Goal: Transaction & Acquisition: Book appointment/travel/reservation

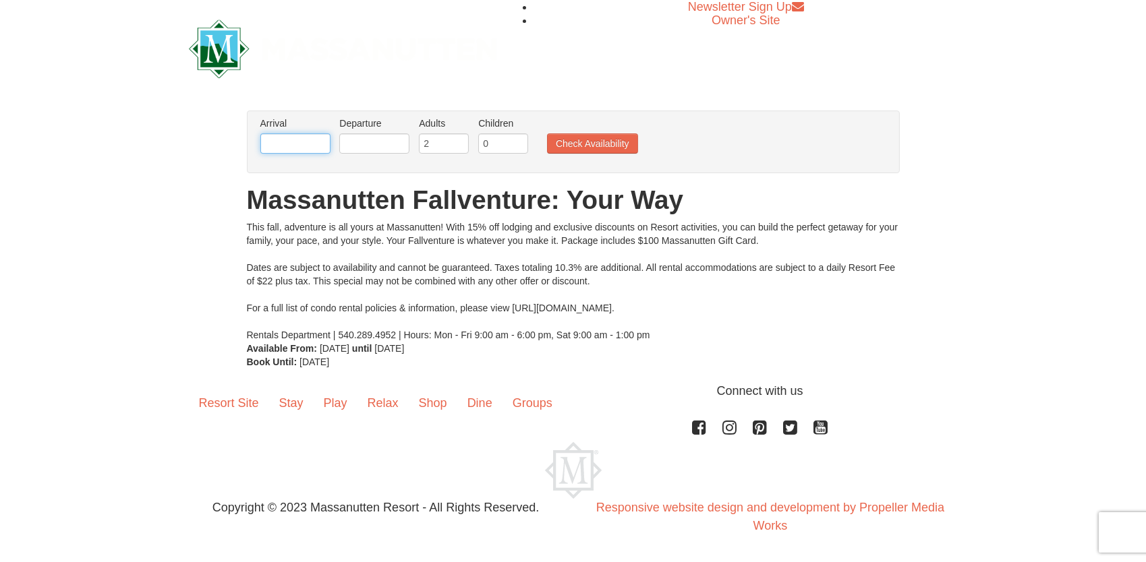
click at [305, 148] on input "text" at bounding box center [295, 144] width 70 height 20
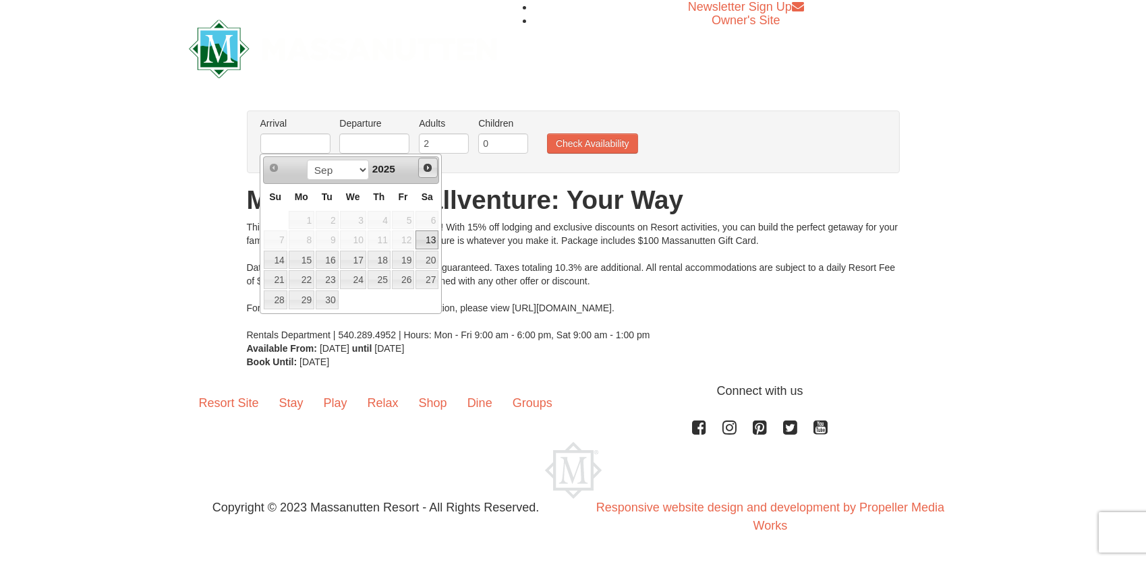
click at [428, 165] on span "Next" at bounding box center [427, 168] width 11 height 11
click at [399, 275] on link "24" at bounding box center [403, 279] width 23 height 19
type input "[DATE]"
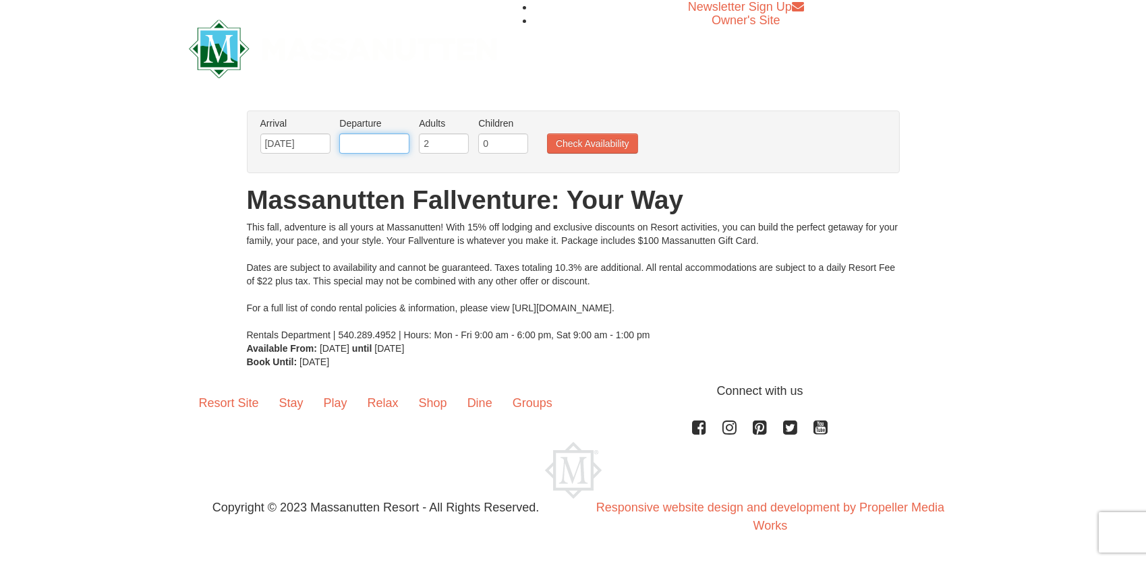
click at [381, 149] on input "text" at bounding box center [374, 144] width 70 height 20
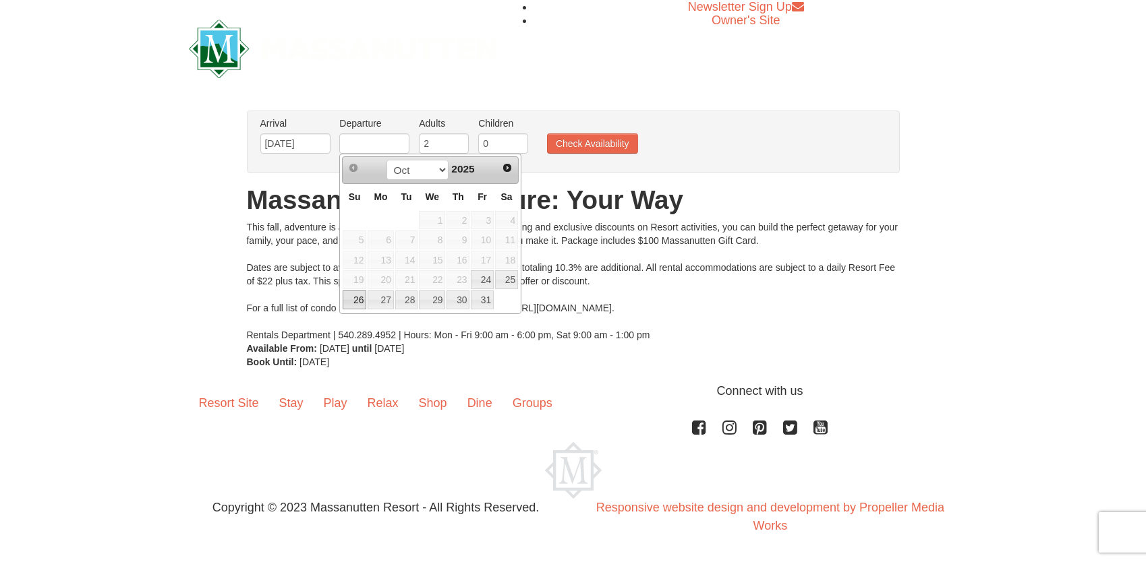
click at [355, 299] on link "26" at bounding box center [355, 300] width 24 height 19
type input "[DATE]"
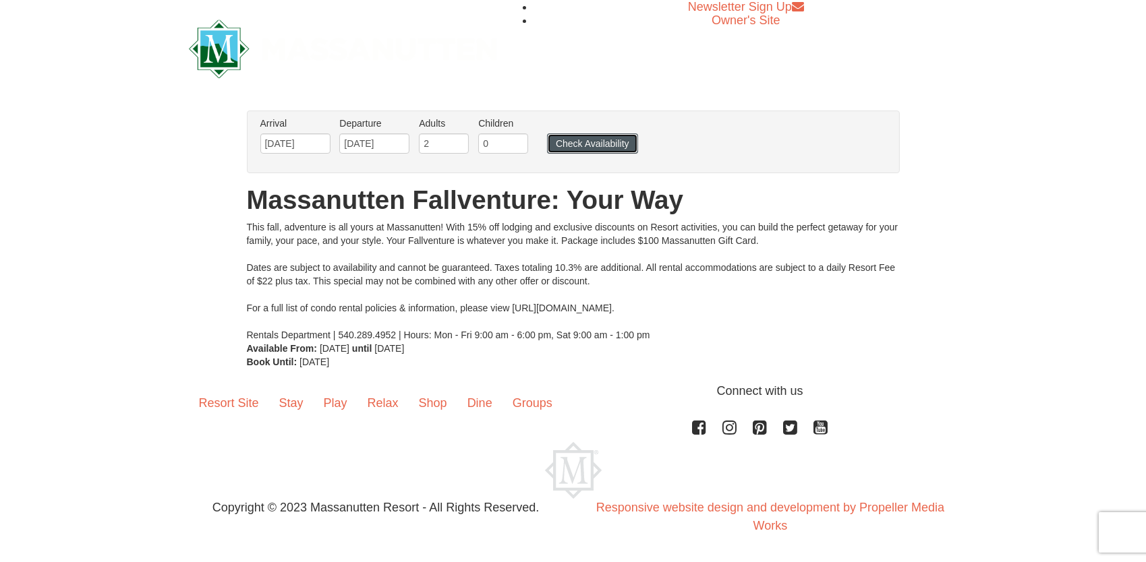
click at [596, 142] on button "Check Availability" at bounding box center [592, 144] width 91 height 20
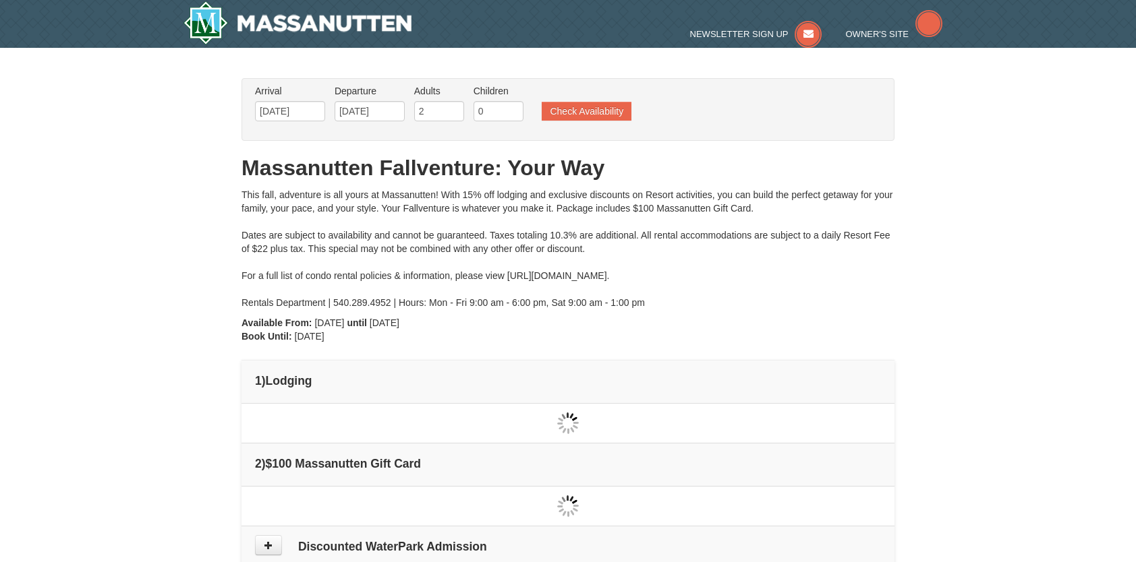
type input "[DATE]"
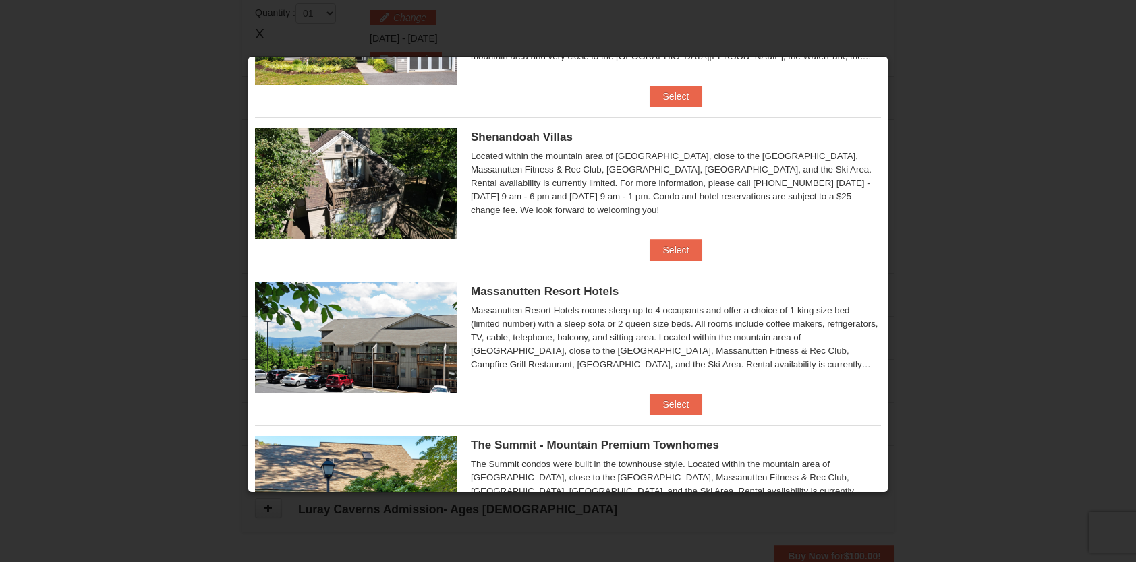
scroll to position [272, 0]
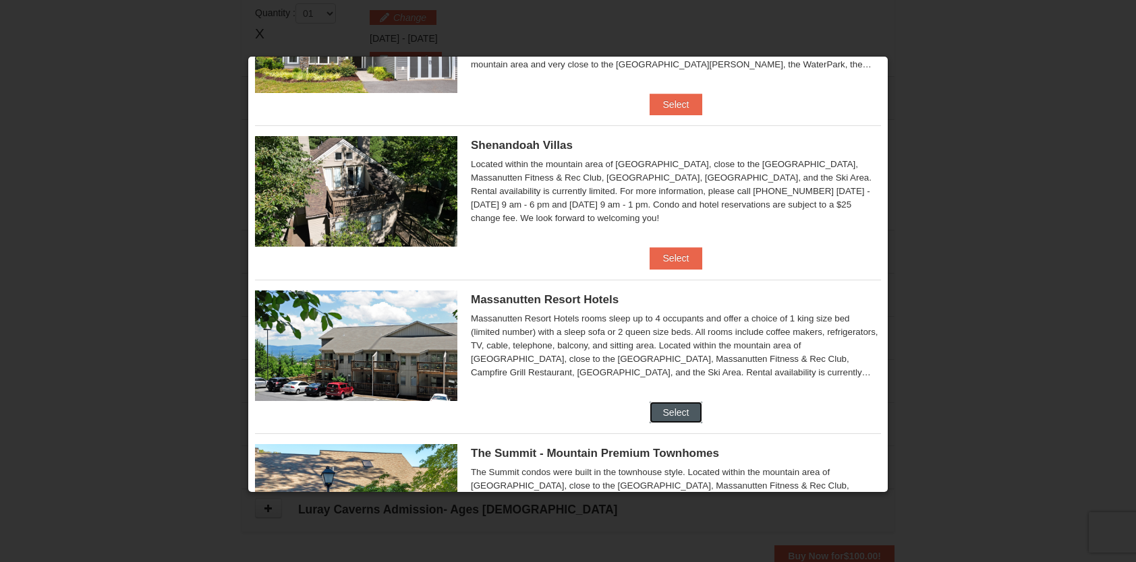
click at [667, 408] on button "Select" at bounding box center [676, 413] width 53 height 22
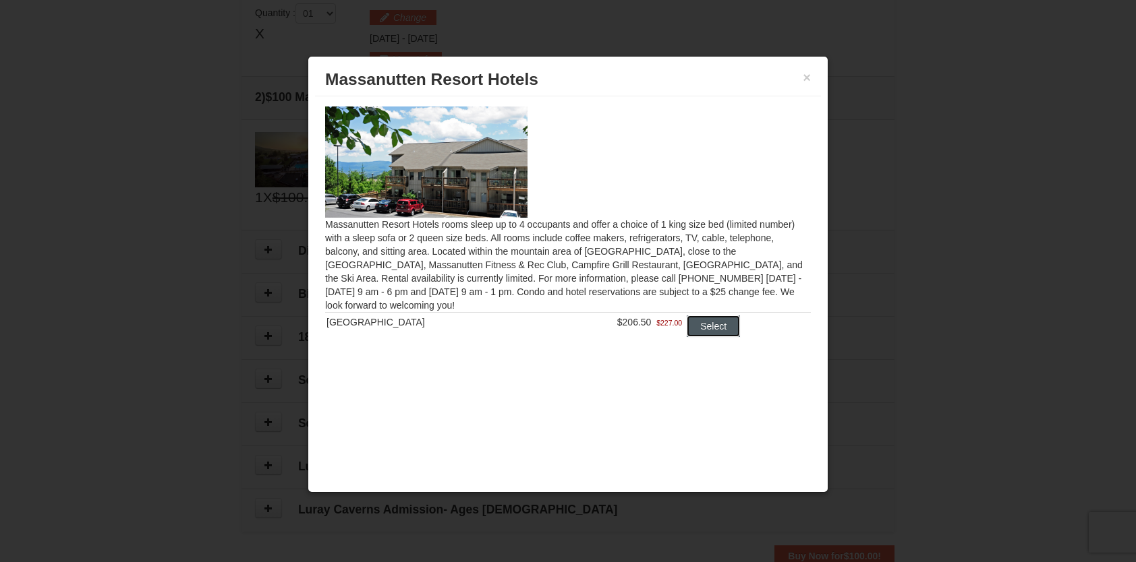
click at [701, 325] on button "Select" at bounding box center [713, 327] width 53 height 22
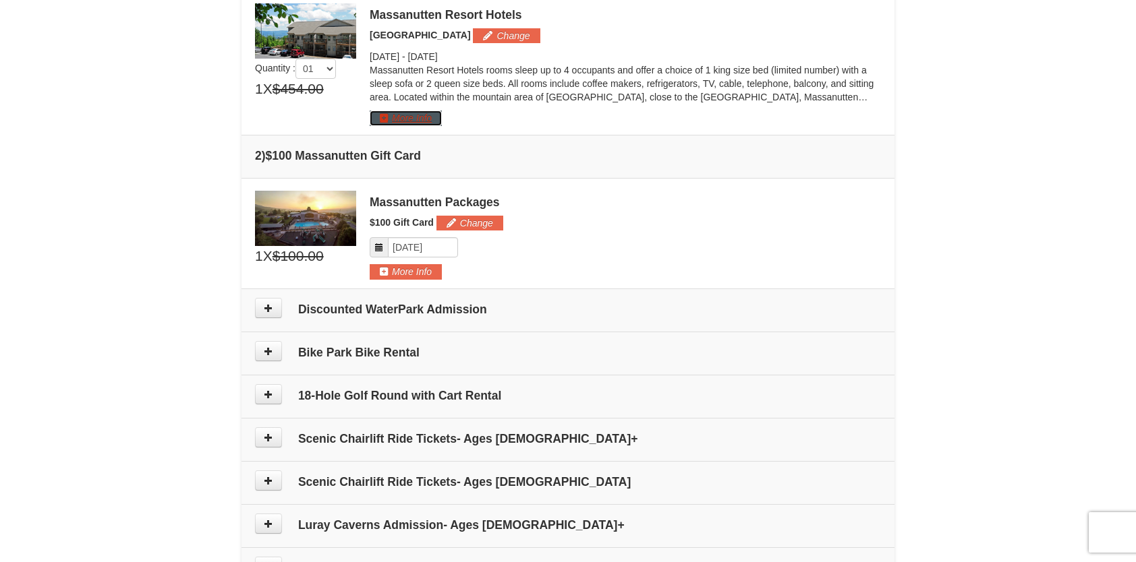
click at [410, 123] on button "More Info" at bounding box center [406, 118] width 72 height 15
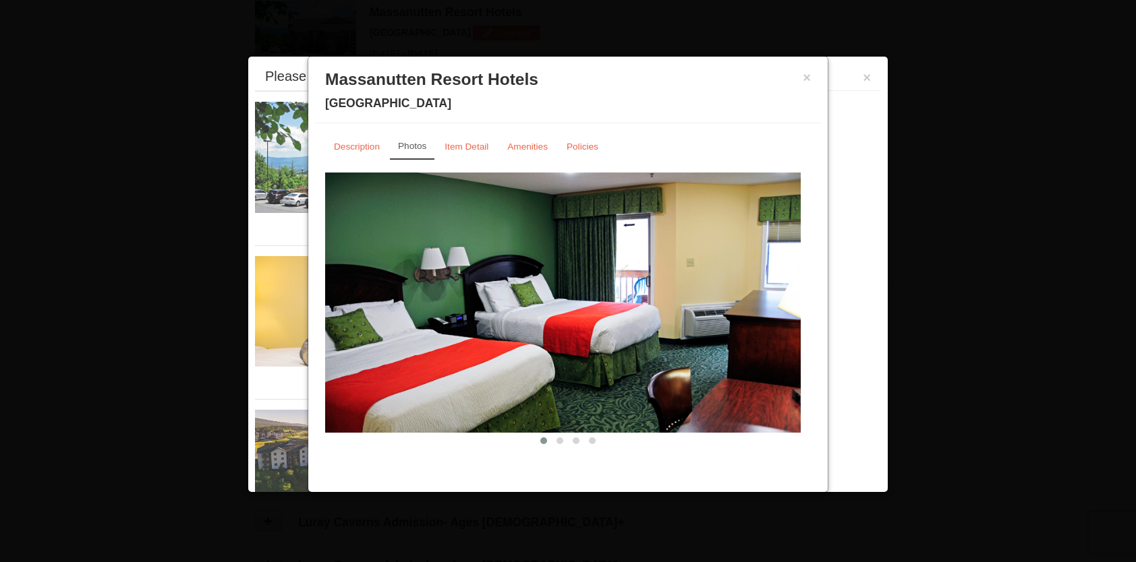
scroll to position [415, 0]
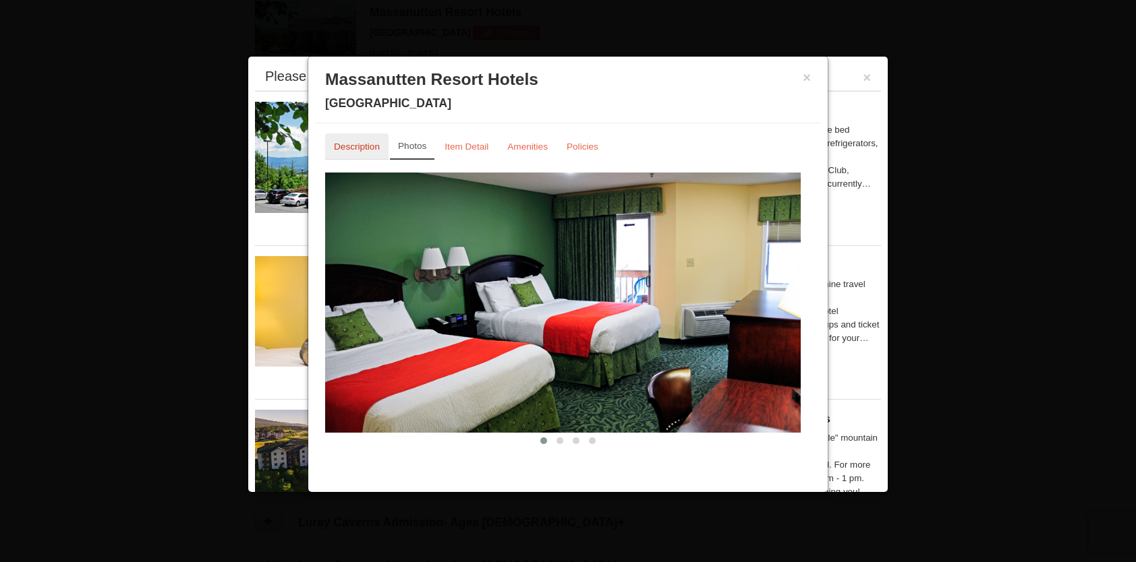
click at [359, 154] on link "Description" at bounding box center [356, 147] width 63 height 26
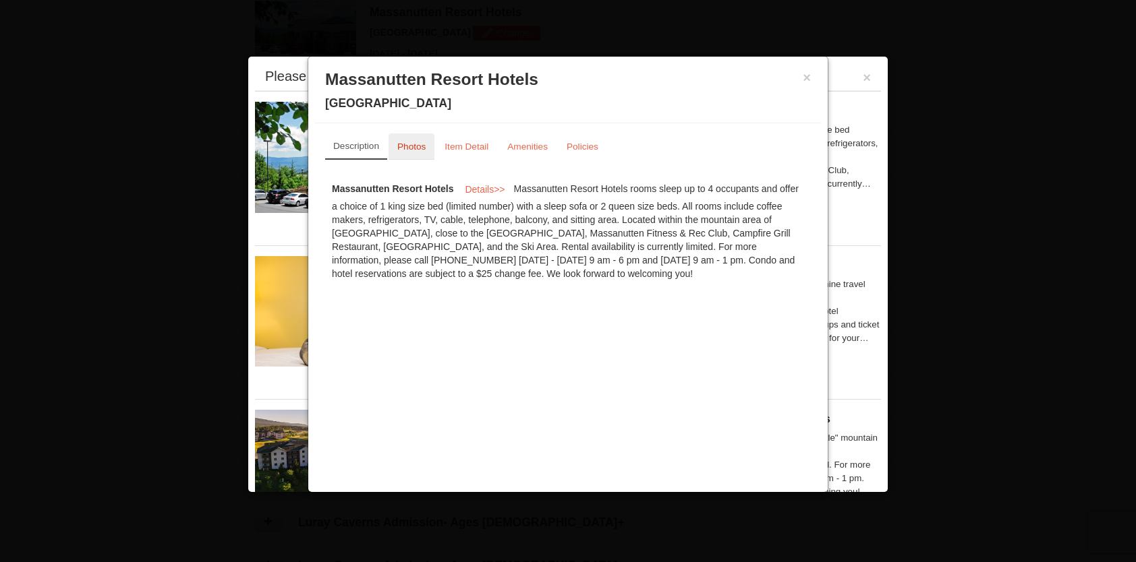
click at [415, 158] on link "Photos" at bounding box center [411, 147] width 46 height 26
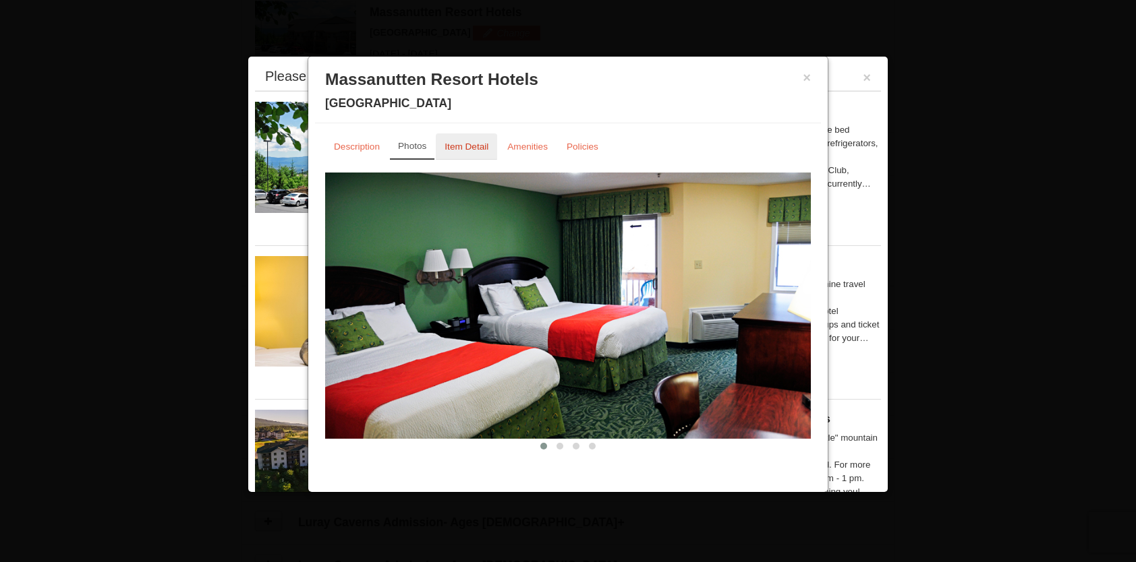
click at [457, 152] on link "Item Detail" at bounding box center [466, 147] width 61 height 26
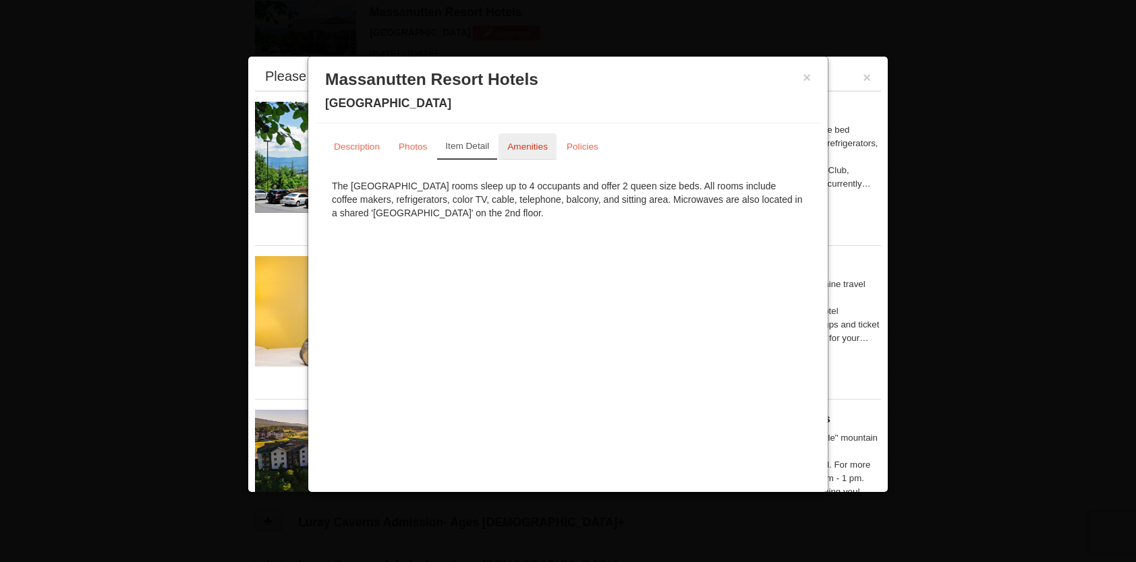
click at [515, 150] on small "Amenities" at bounding box center [527, 147] width 40 height 10
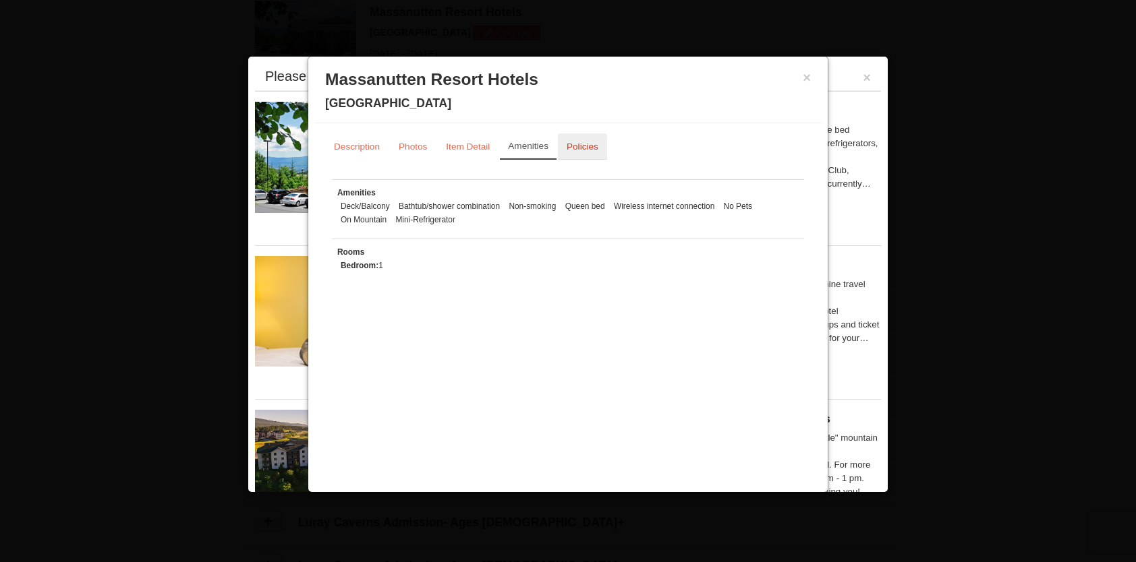
click at [575, 148] on small "Policies" at bounding box center [583, 147] width 32 height 10
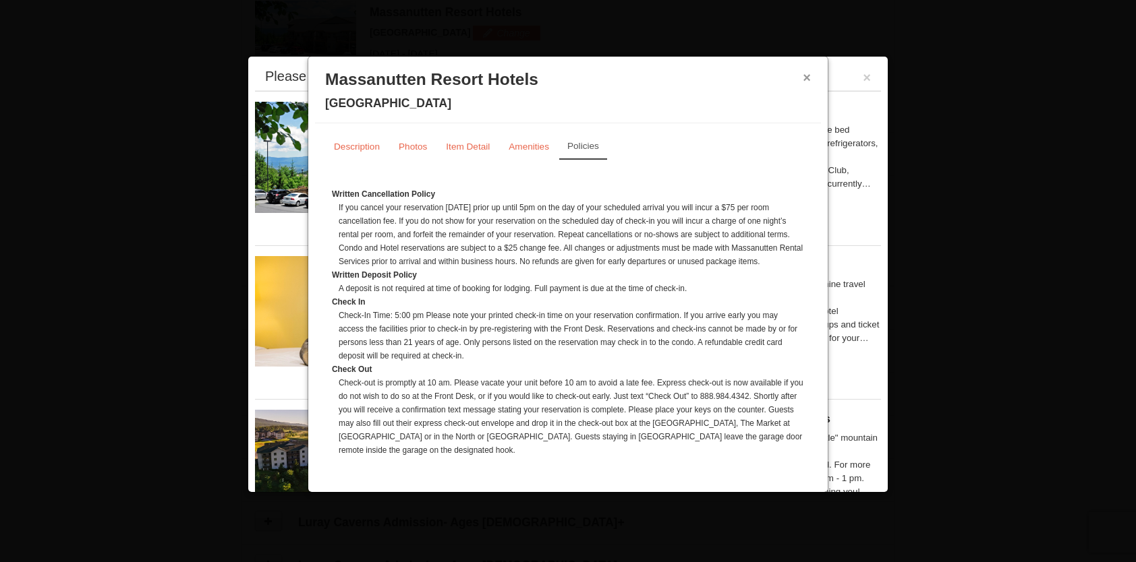
click at [807, 77] on button "×" at bounding box center [807, 77] width 8 height 13
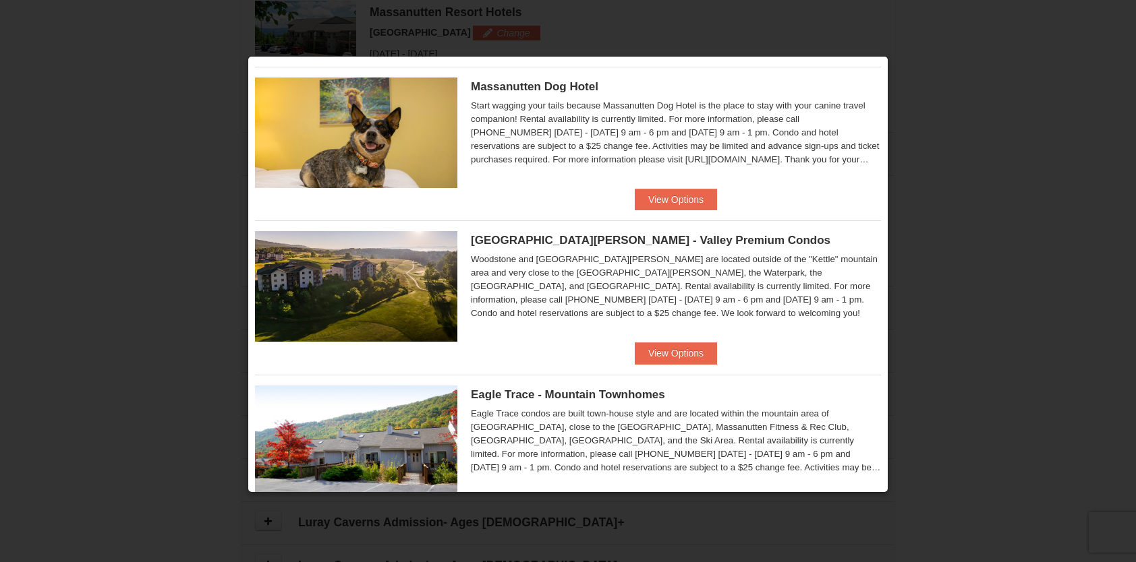
scroll to position [287, 0]
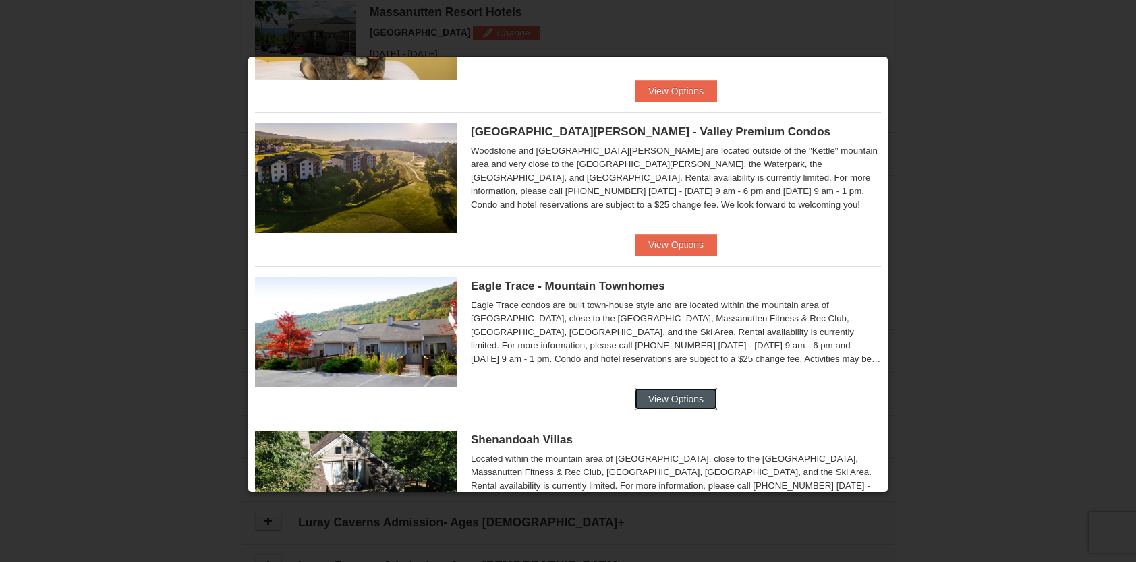
click at [660, 393] on button "View Options" at bounding box center [676, 399] width 82 height 22
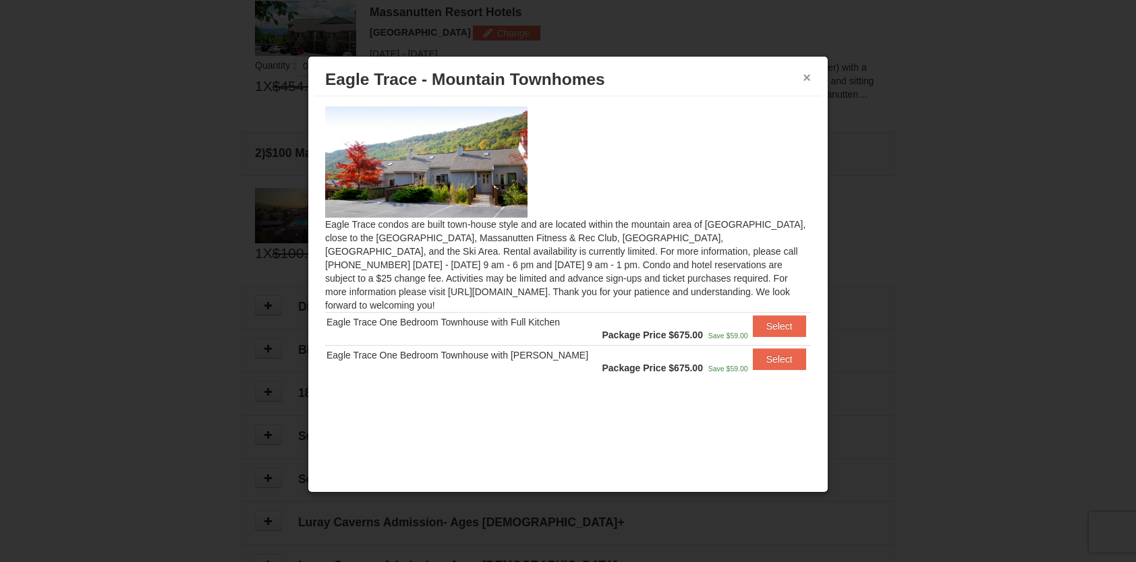
click at [807, 74] on button "×" at bounding box center [807, 77] width 8 height 13
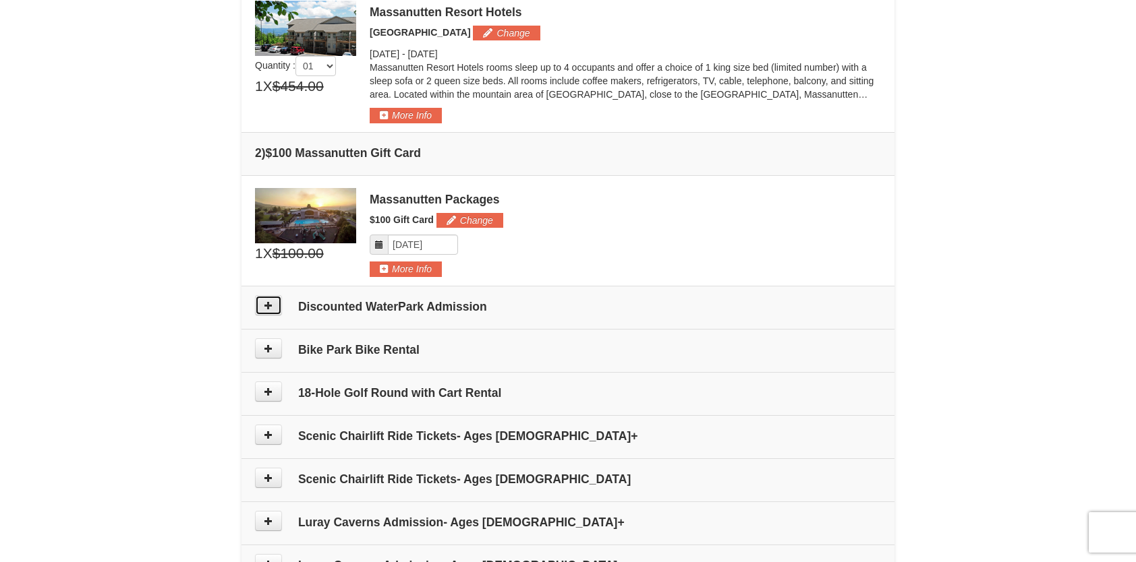
click at [271, 304] on icon at bounding box center [268, 305] width 9 height 9
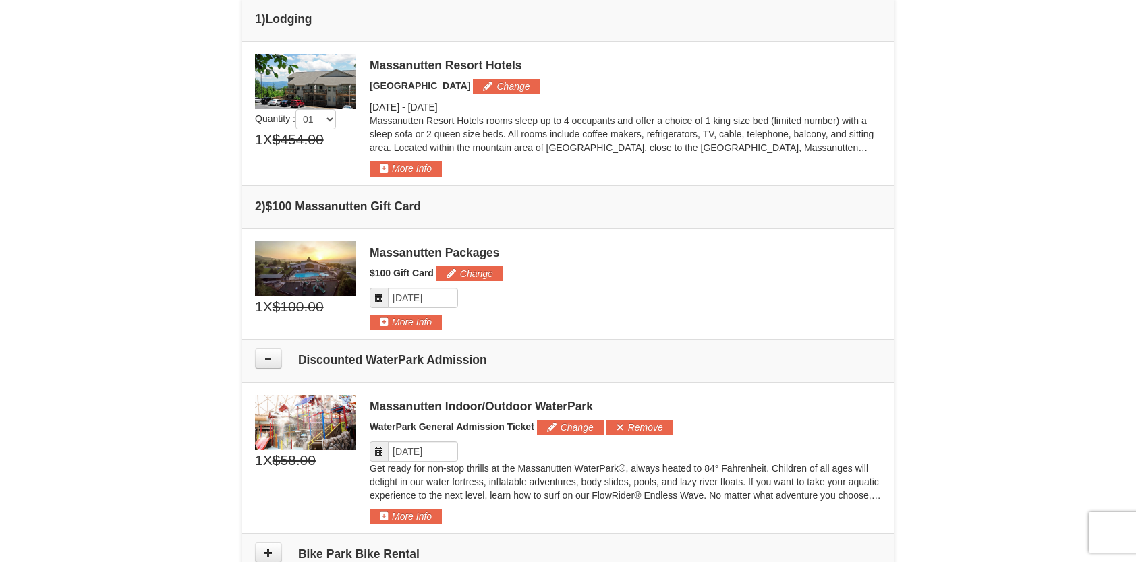
scroll to position [343, 0]
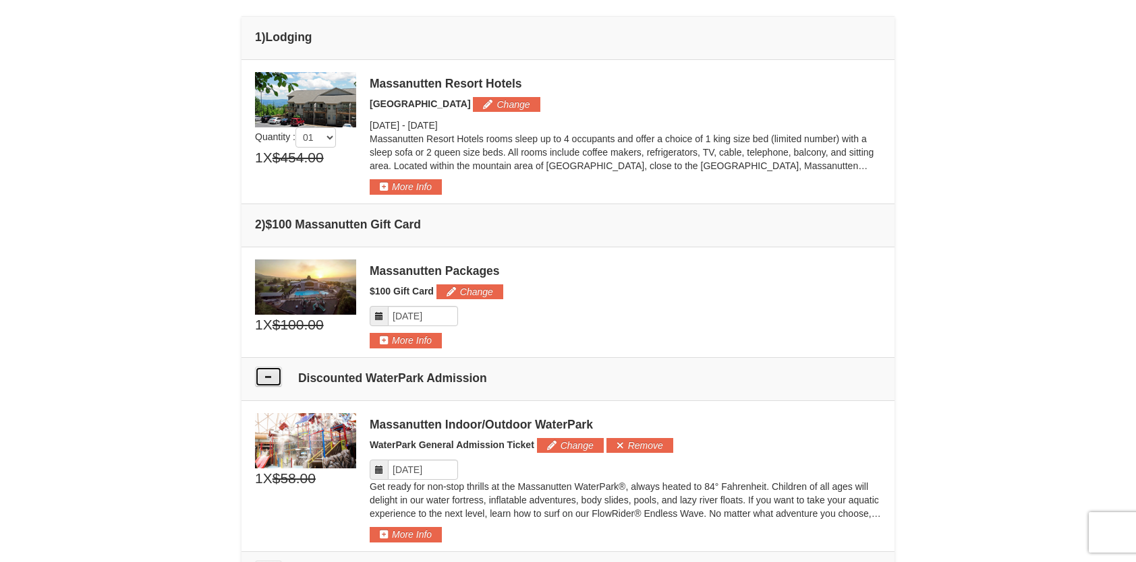
click at [273, 376] on button at bounding box center [268, 377] width 27 height 20
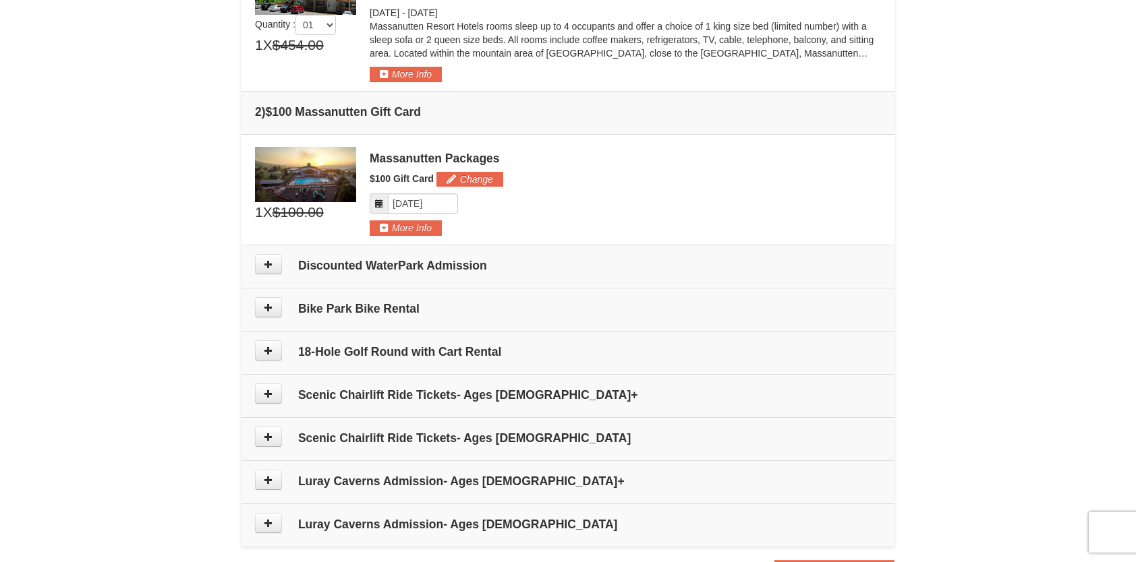
scroll to position [432, 0]
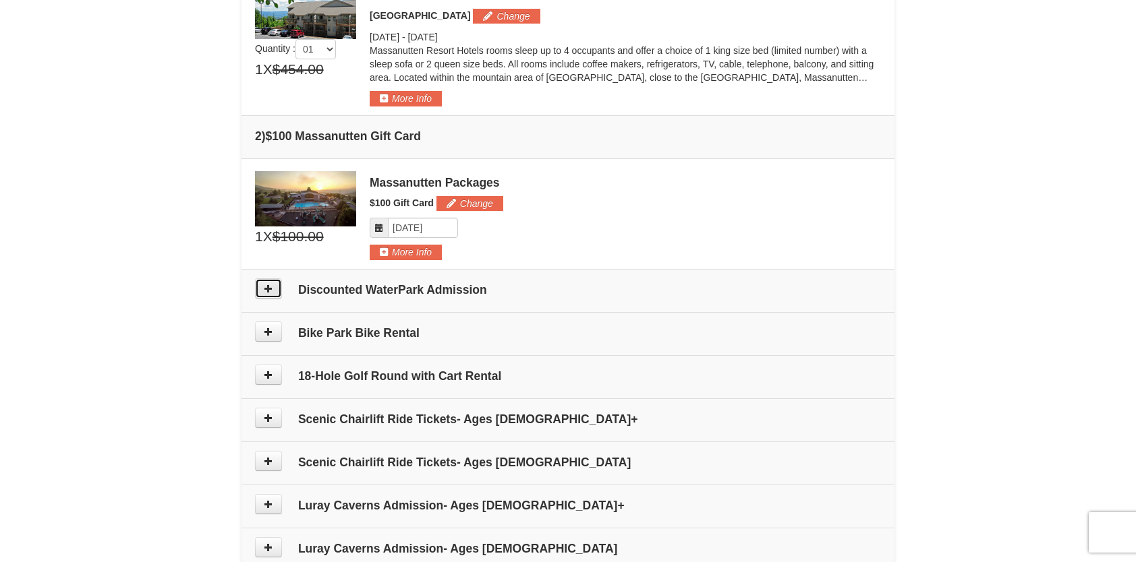
click at [278, 287] on button at bounding box center [268, 289] width 27 height 20
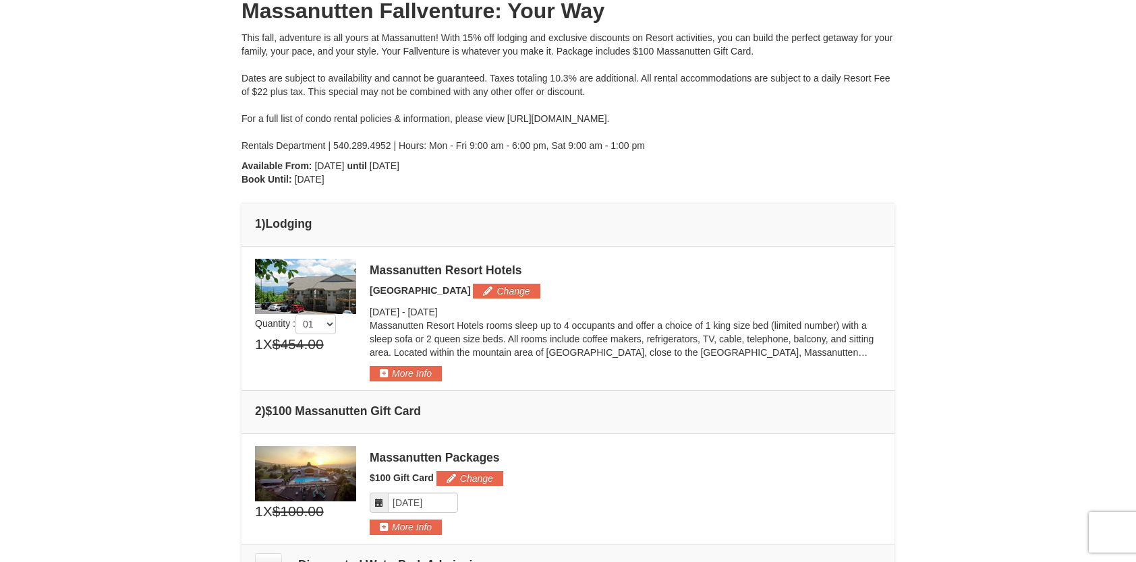
scroll to position [0, 0]
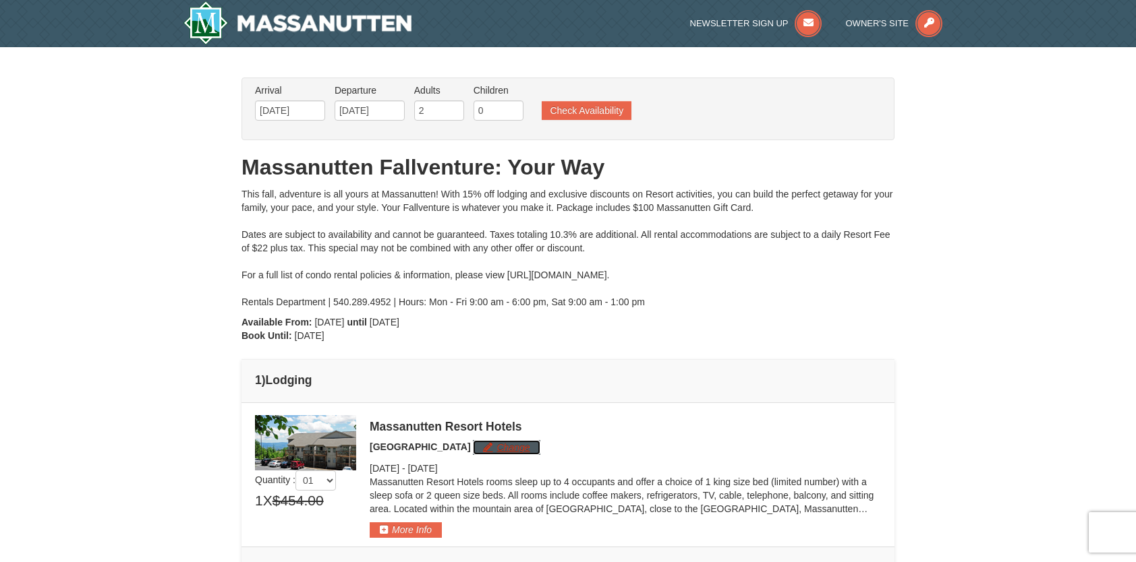
click at [482, 449] on button "Change" at bounding box center [506, 447] width 67 height 15
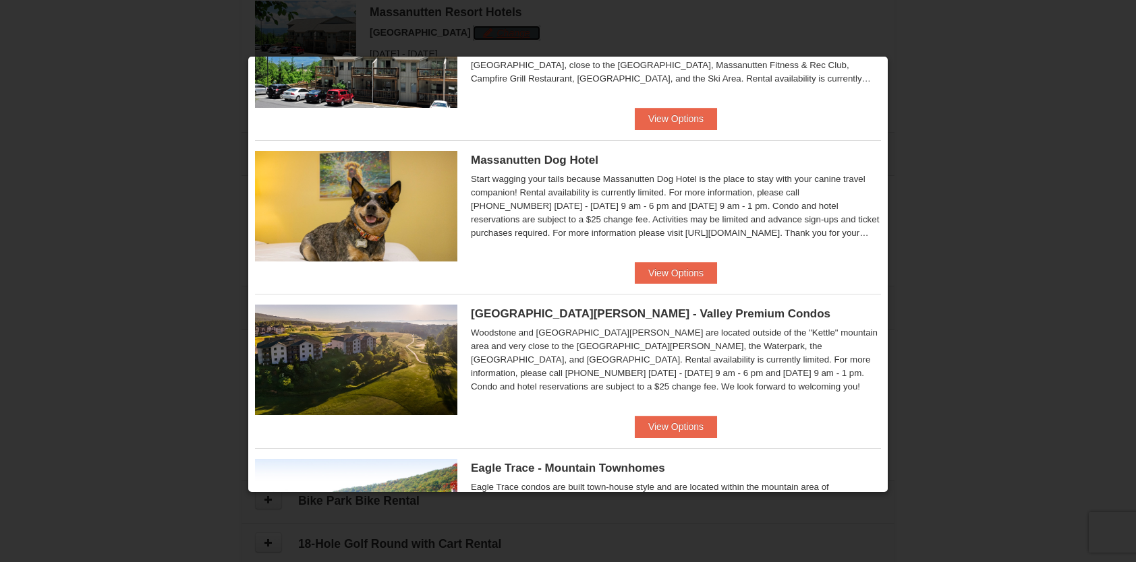
scroll to position [116, 0]
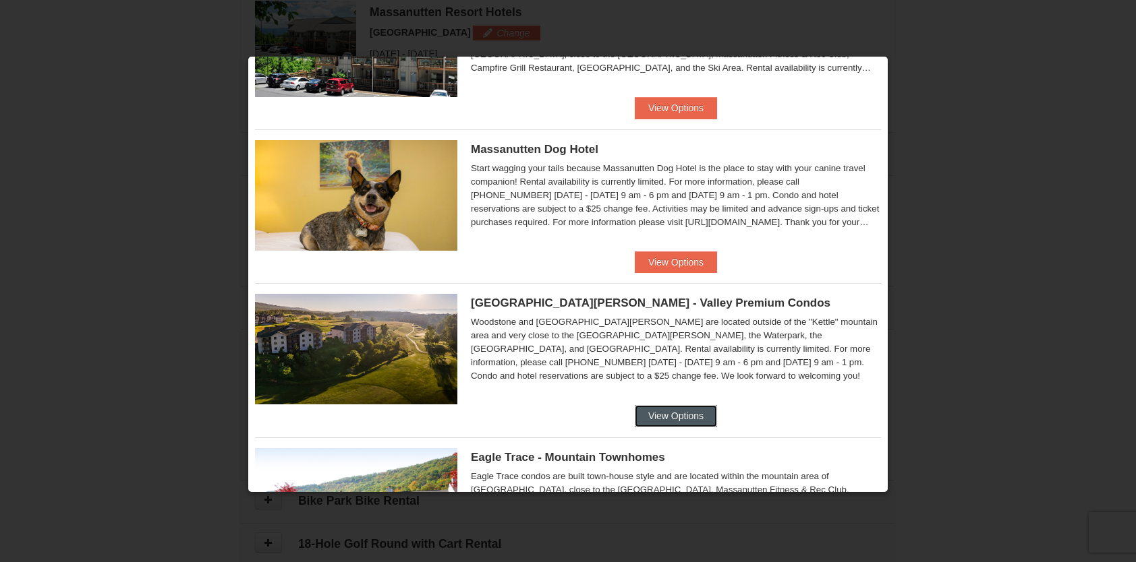
click at [648, 408] on button "View Options" at bounding box center [676, 416] width 82 height 22
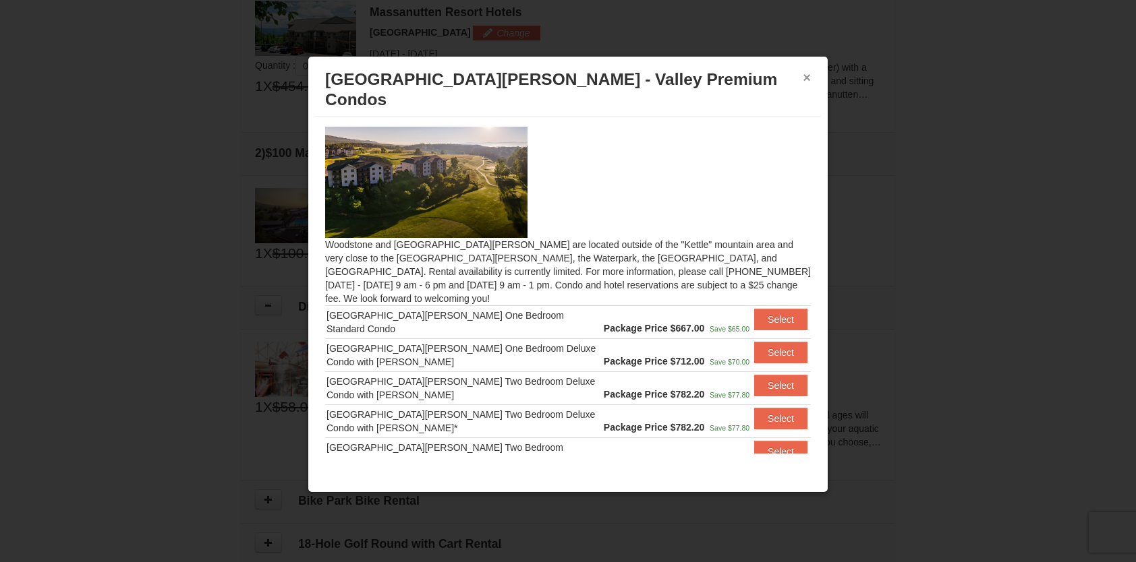
click at [805, 82] on button "×" at bounding box center [807, 77] width 8 height 13
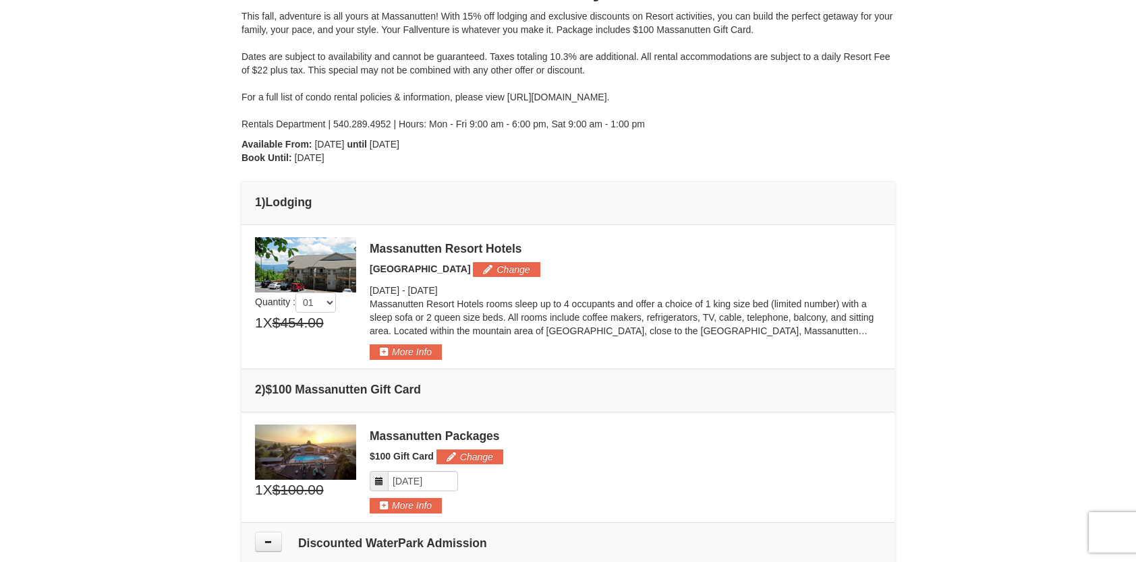
scroll to position [0, 0]
